Goal: Find specific page/section: Find specific page/section

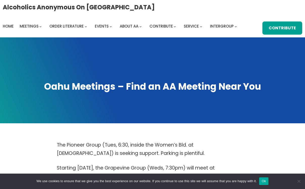
click at [269, 181] on button "Ok" at bounding box center [264, 181] width 9 height 8
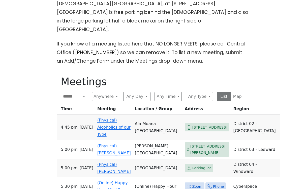
scroll to position [196, 0]
click at [147, 91] on button "Any Day" at bounding box center [136, 96] width 27 height 10
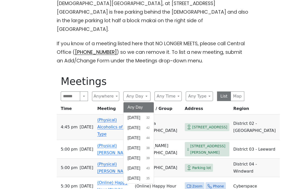
click at [140, 175] on span "[DATE]" at bounding box center [134, 178] width 13 height 6
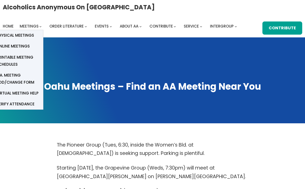
click at [12, 46] on span "Online Meetings" at bounding box center [12, 46] width 33 height 7
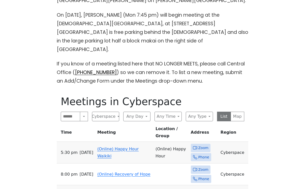
scroll to position [179, 0]
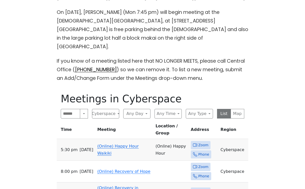
click at [144, 109] on button "Any Day" at bounding box center [136, 114] width 27 height 10
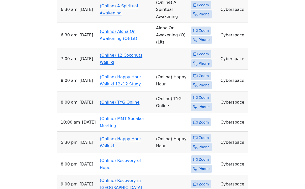
scroll to position [333, 0]
click at [110, 136] on link "(Online) Happy Hour Waikiki" at bounding box center [120, 142] width 41 height 12
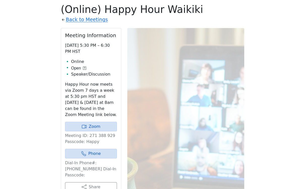
scroll to position [268, 0]
click at [92, 122] on link "Zoom" at bounding box center [91, 127] width 52 height 10
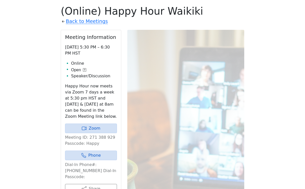
scroll to position [340, 0]
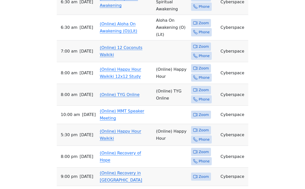
click at [113, 129] on link "(Online) Happy Hour Waikiki" at bounding box center [120, 135] width 41 height 12
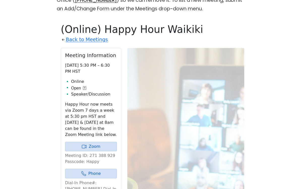
click at [92, 142] on link "Zoom" at bounding box center [91, 147] width 52 height 10
